Goal: Find contact information: Find contact information

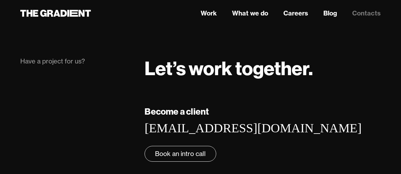
scroll to position [207, 0]
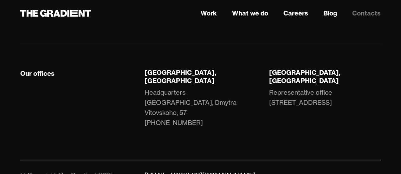
click at [31, 73] on div "Our offices" at bounding box center [37, 74] width 34 height 8
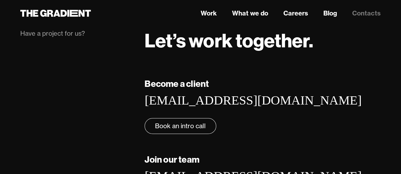
scroll to position [0, 0]
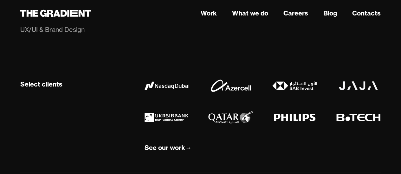
scroll to position [538, 0]
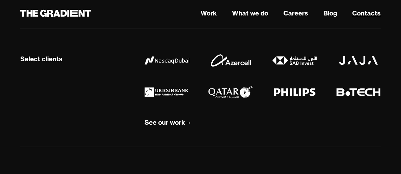
click at [363, 15] on link "Contacts" at bounding box center [366, 13] width 28 height 9
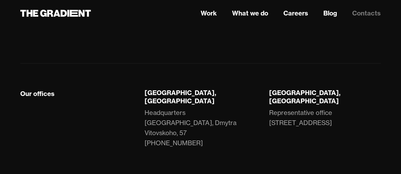
scroll to position [207, 0]
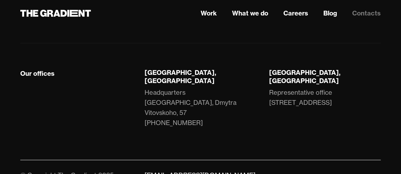
click at [30, 73] on div "Our offices" at bounding box center [37, 74] width 34 height 8
click at [155, 73] on div "[GEOGRAPHIC_DATA], [GEOGRAPHIC_DATA]" at bounding box center [199, 77] width 111 height 16
click at [155, 73] on div "Lviv, Ukraine" at bounding box center [199, 77] width 111 height 16
drag, startPoint x: 143, startPoint y: 72, endPoint x: 186, endPoint y: 71, distance: 43.1
click at [186, 71] on div "Lviv, Ukraine Headquarters LEM Station, Dmytra Vitovskoho, 57 +38 066 735 42 58" at bounding box center [200, 105] width 124 height 72
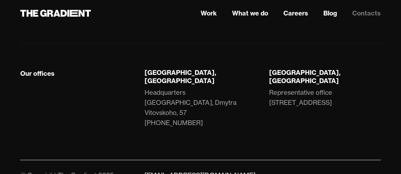
click at [179, 88] on div "Headquarters" at bounding box center [164, 93] width 41 height 10
click at [210, 14] on link "Work" at bounding box center [208, 13] width 16 height 9
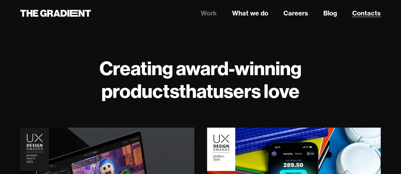
click at [365, 13] on link "Contacts" at bounding box center [366, 13] width 28 height 9
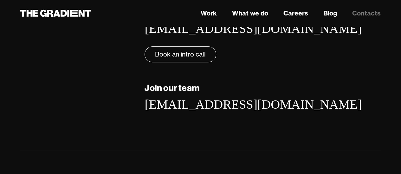
scroll to position [190, 0]
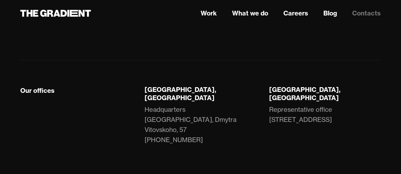
click at [34, 90] on div "Our offices" at bounding box center [37, 91] width 34 height 8
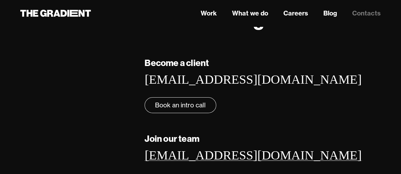
scroll to position [0, 0]
